Goal: Navigation & Orientation: Find specific page/section

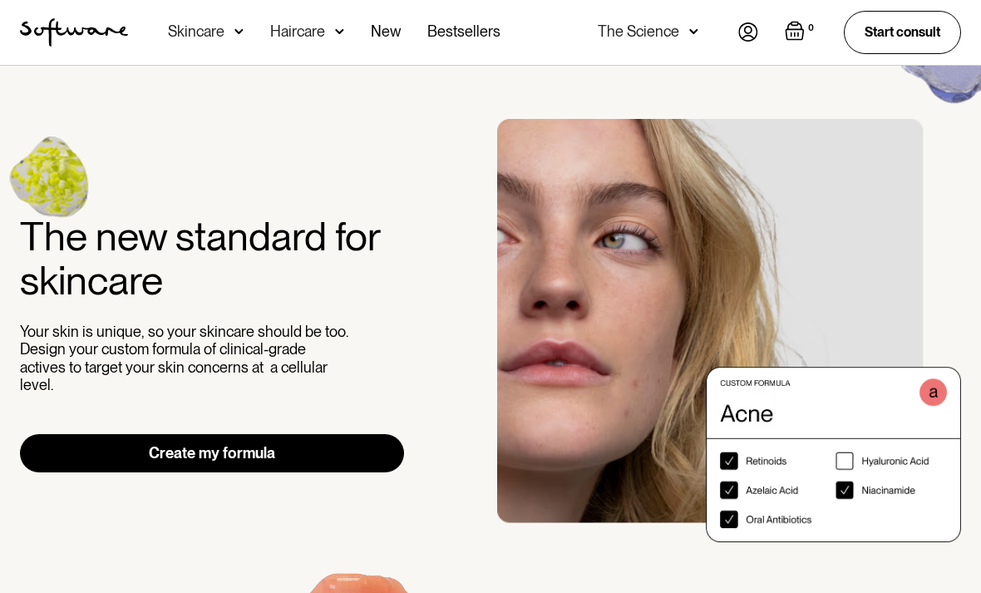
click at [744, 34] on img at bounding box center [749, 31] width 20 height 19
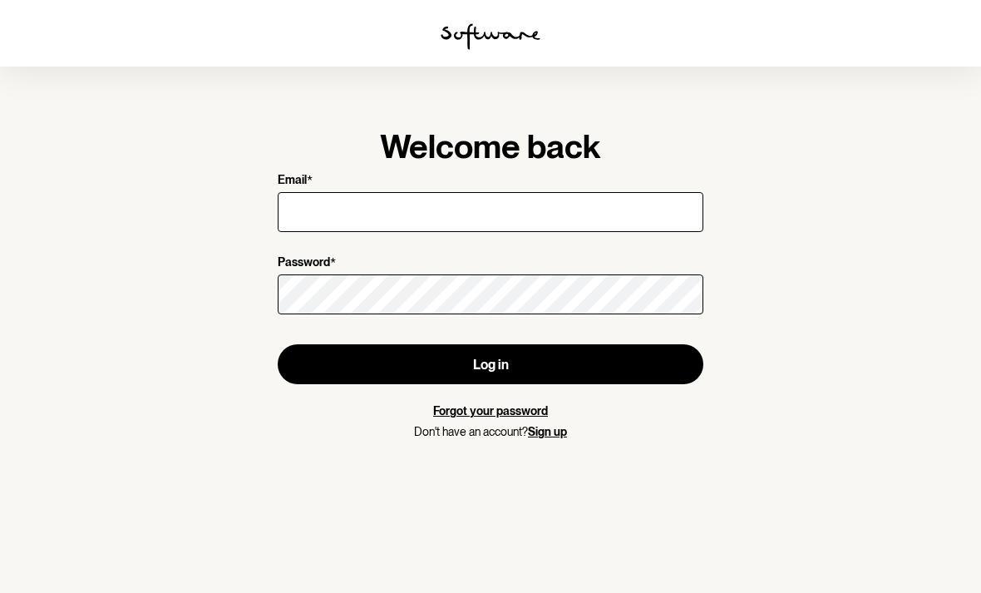
click at [753, 13] on div at bounding box center [490, 33] width 981 height 67
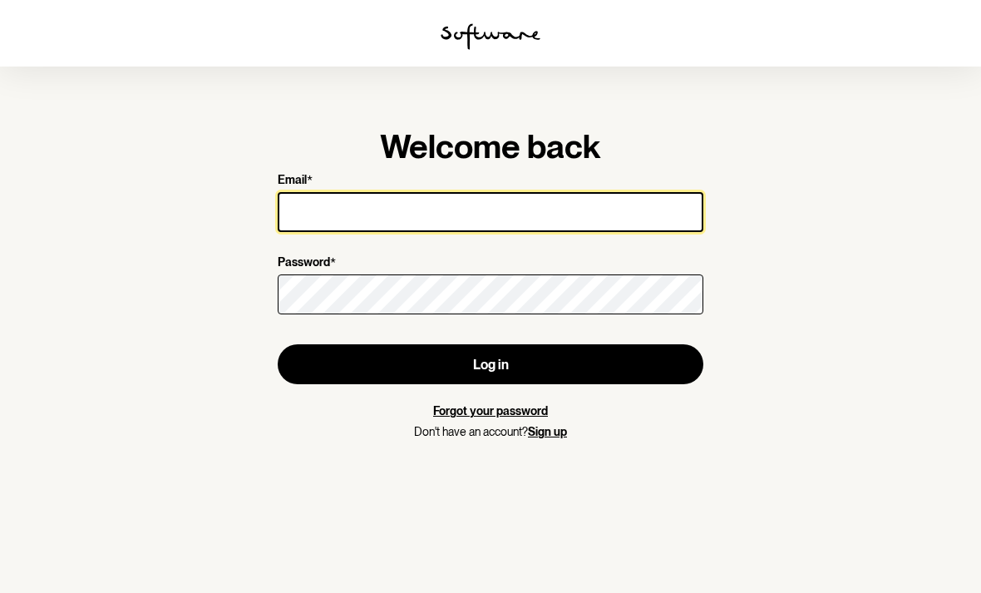
click at [665, 224] on input "Email *" at bounding box center [491, 212] width 426 height 40
click at [665, 200] on input "Email *" at bounding box center [491, 212] width 426 height 40
type input "Maxenetoledo18@gmail.com"
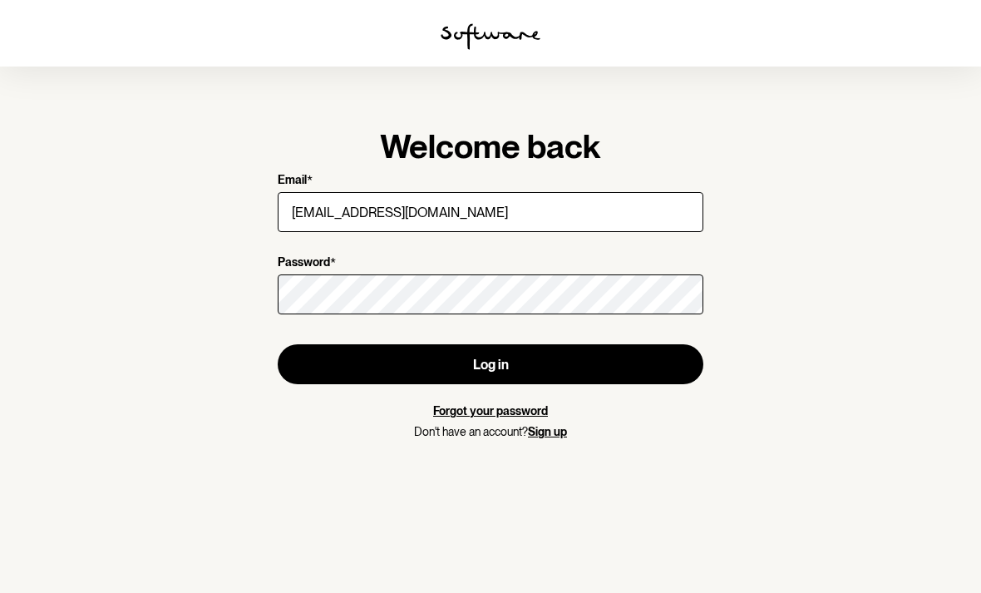
click at [491, 364] on button "Log in" at bounding box center [491, 364] width 426 height 40
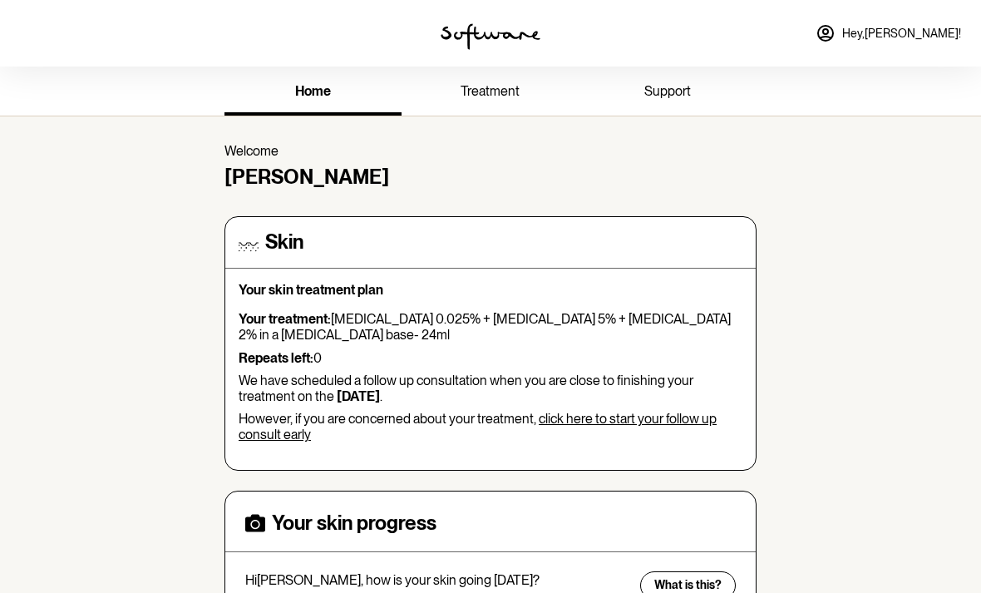
click at [501, 92] on span "treatment" at bounding box center [490, 91] width 59 height 16
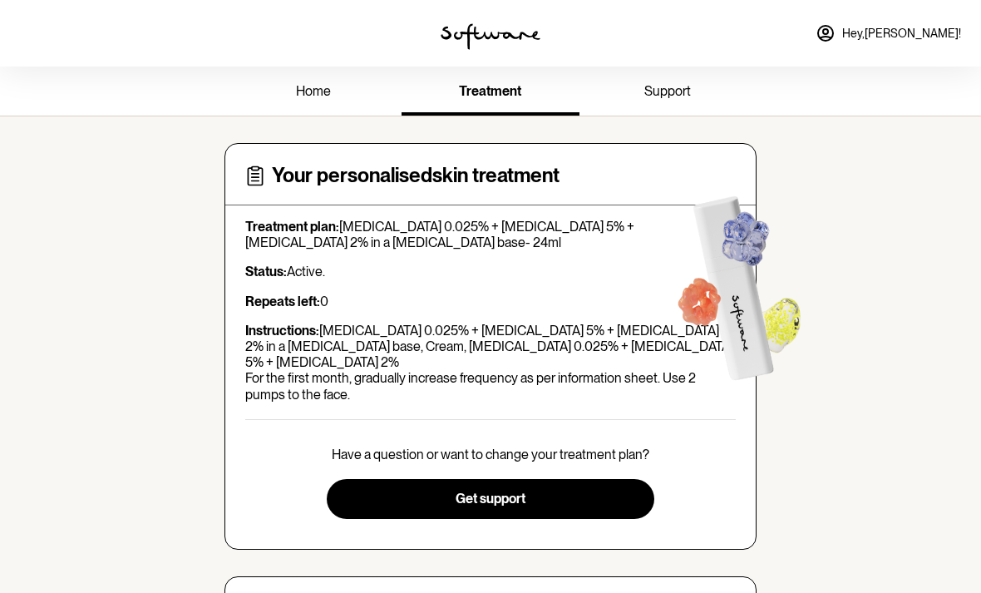
click at [690, 77] on link "support" at bounding box center [668, 93] width 177 height 46
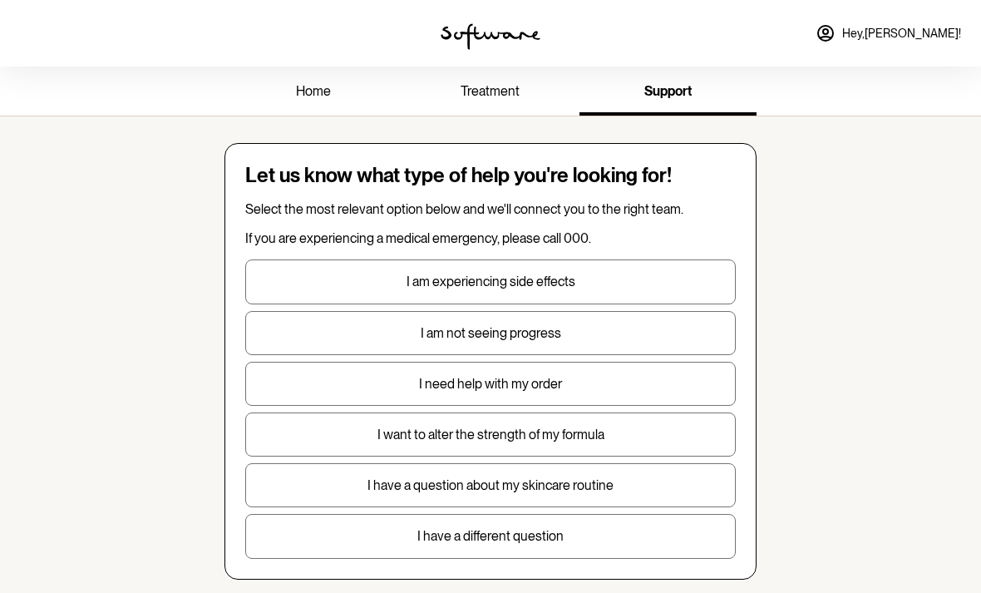
click at [466, 109] on link "treatment" at bounding box center [490, 93] width 177 height 46
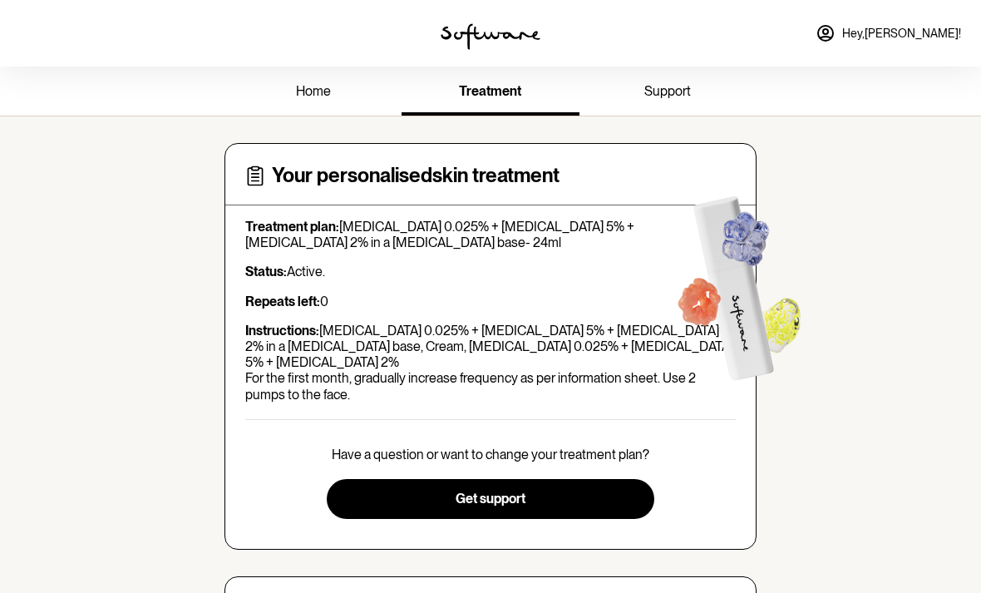
click at [675, 101] on link "support" at bounding box center [668, 93] width 177 height 46
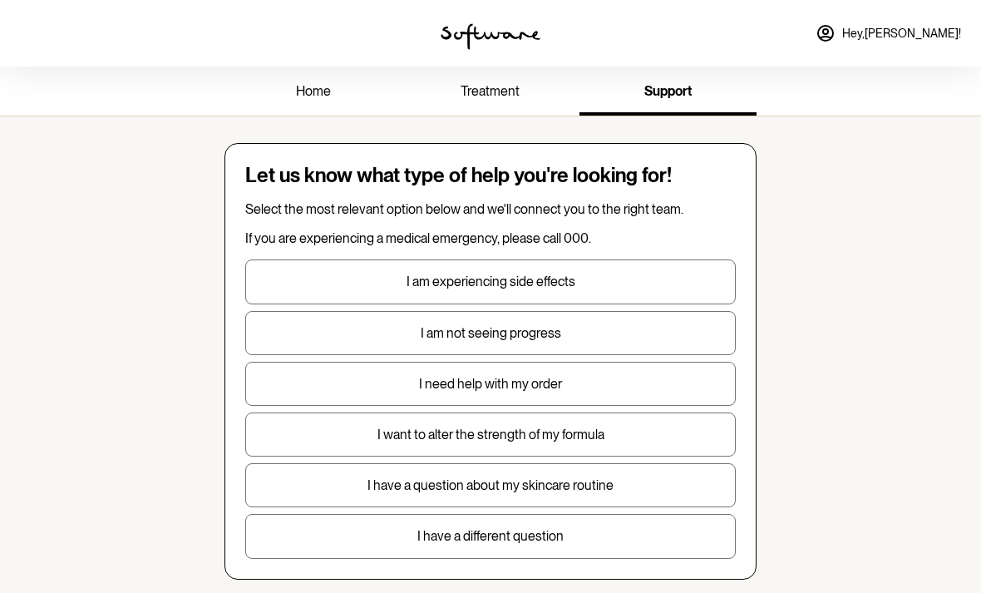
click at [680, 95] on span "support" at bounding box center [668, 91] width 47 height 16
click at [317, 83] on span "home" at bounding box center [313, 91] width 35 height 16
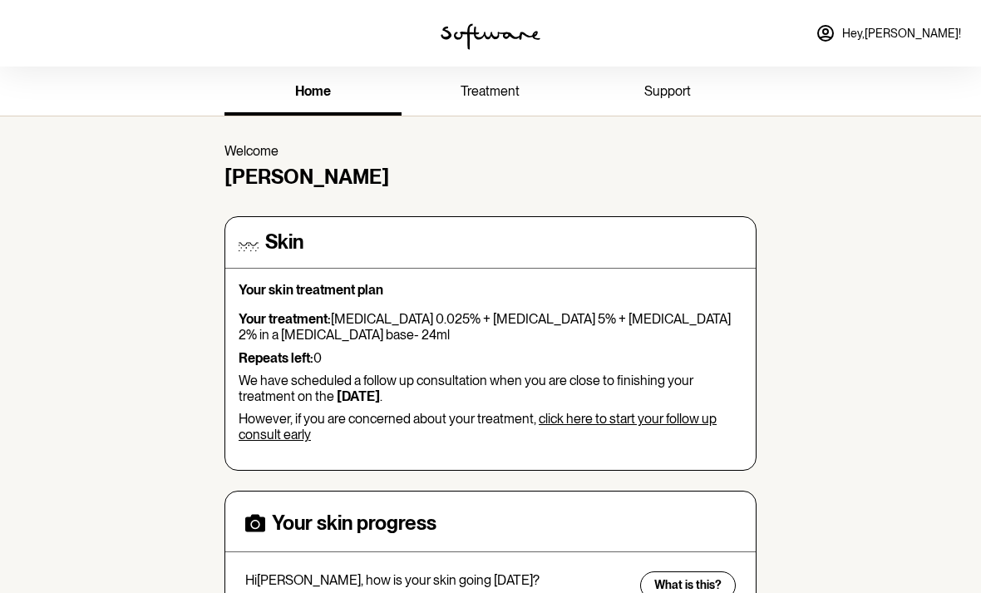
click at [711, 265] on div "Skin Your skin treatment plan Your treatment: Tretinoin 0.025% + Niacinamide 5%…" at bounding box center [491, 342] width 504 height 225
